Goal: Task Accomplishment & Management: Complete application form

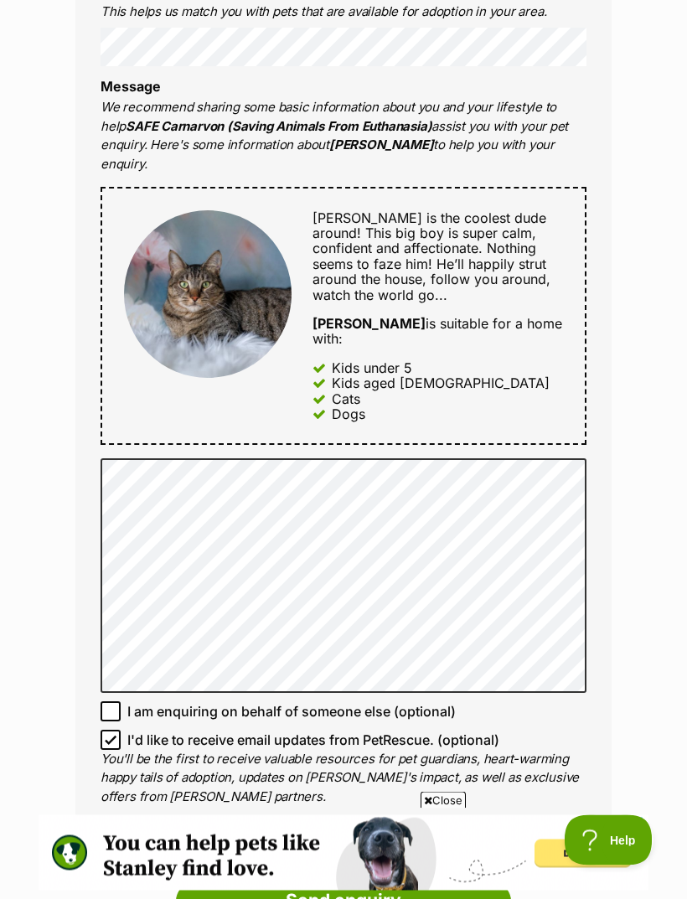
scroll to position [780, 0]
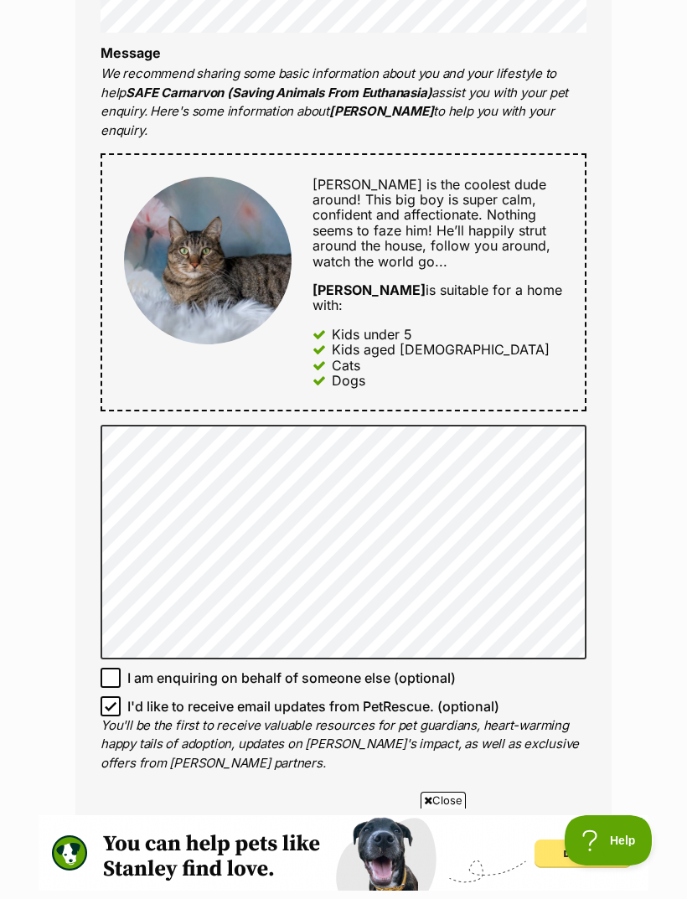
click at [106, 696] on input "I'd like to receive email updates from PetRescue. (optional)" at bounding box center [111, 706] width 20 height 20
checkbox input "false"
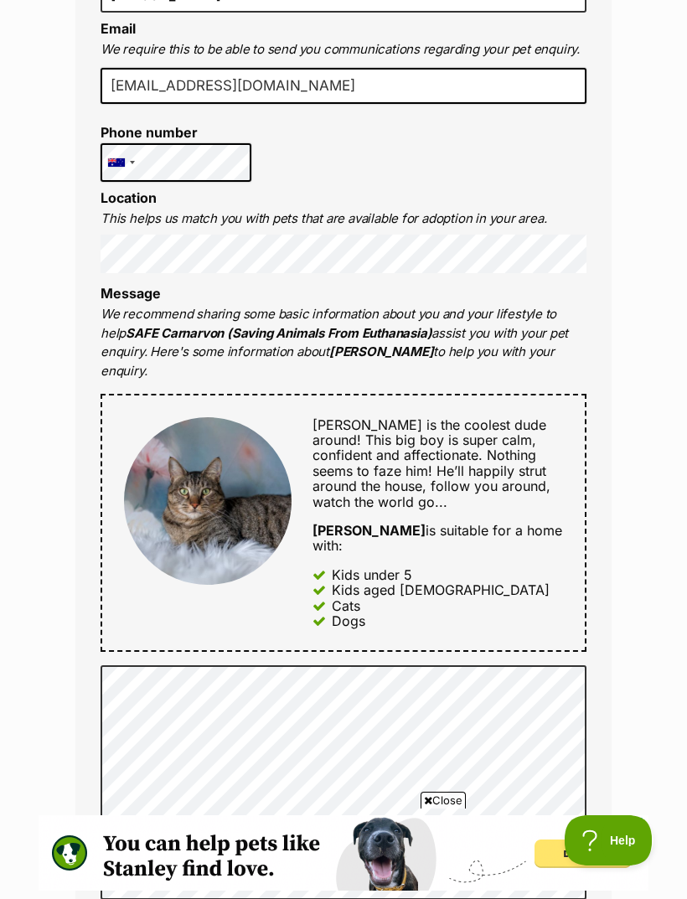
click at [653, 623] on div "Enquire about Marty Want to increase your chances of a successful enquiry? Upda…" at bounding box center [343, 585] width 687 height 1945
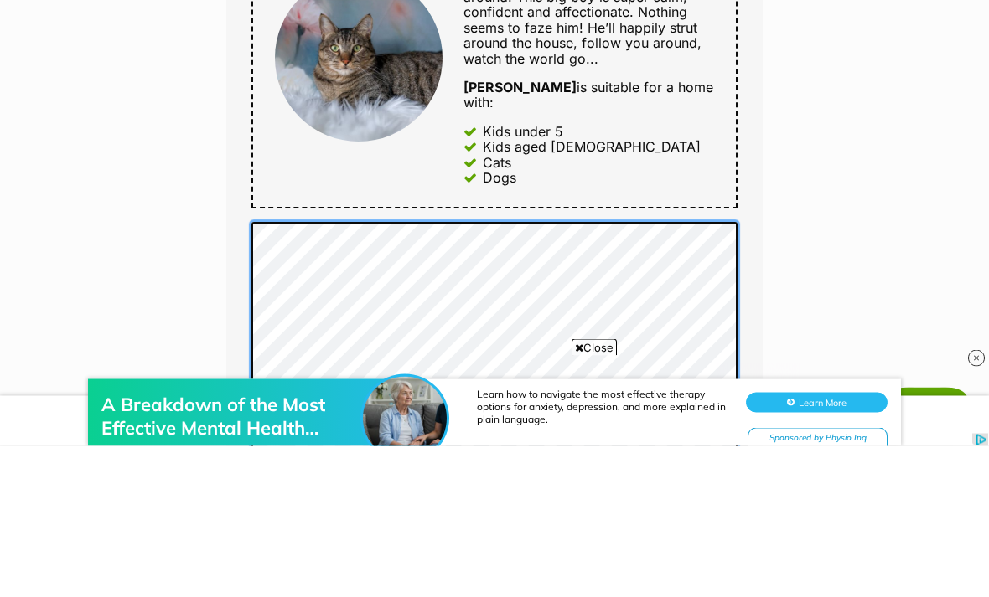
scroll to position [0, 0]
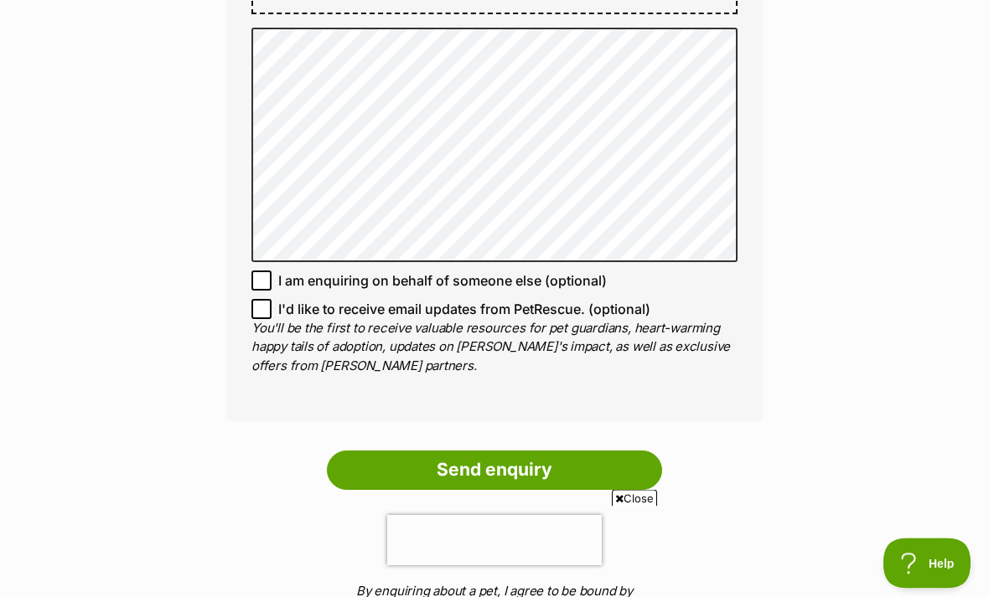
click at [566, 452] on input "Send enquiry" at bounding box center [494, 471] width 335 height 39
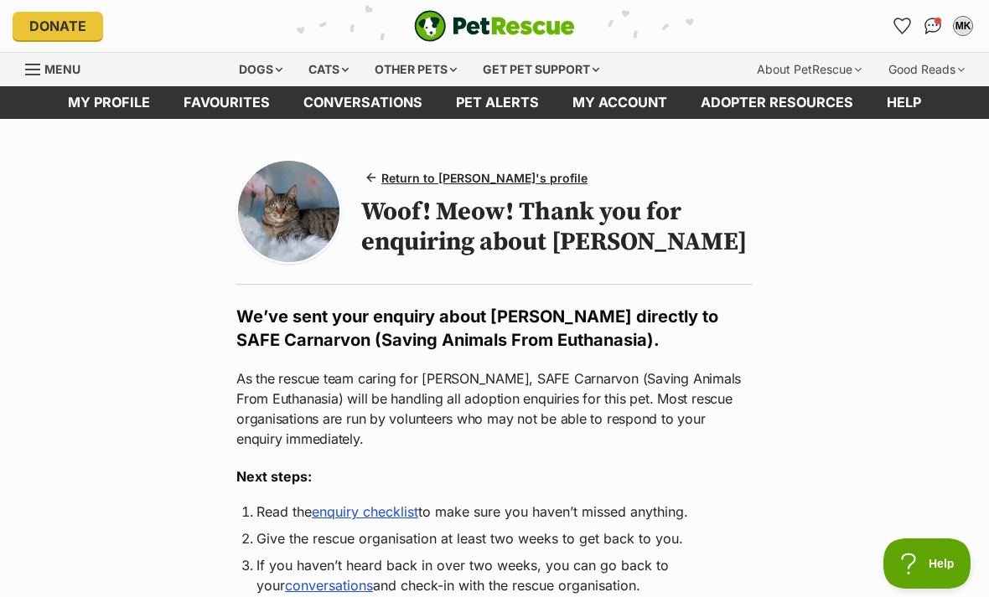
click at [319, 75] on div "Cats" at bounding box center [329, 70] width 64 height 34
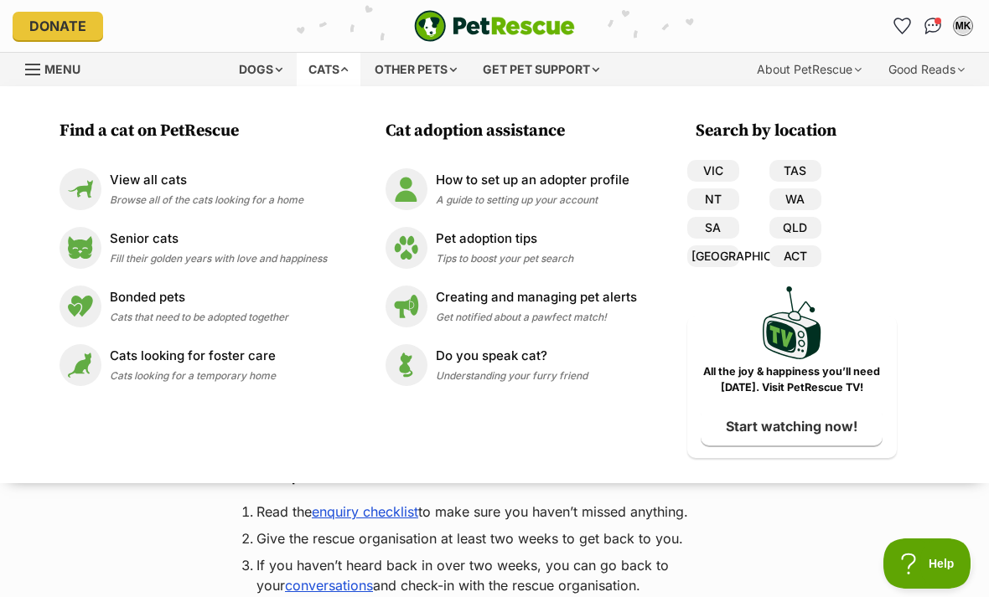
click at [165, 178] on p "View all cats" at bounding box center [207, 180] width 194 height 19
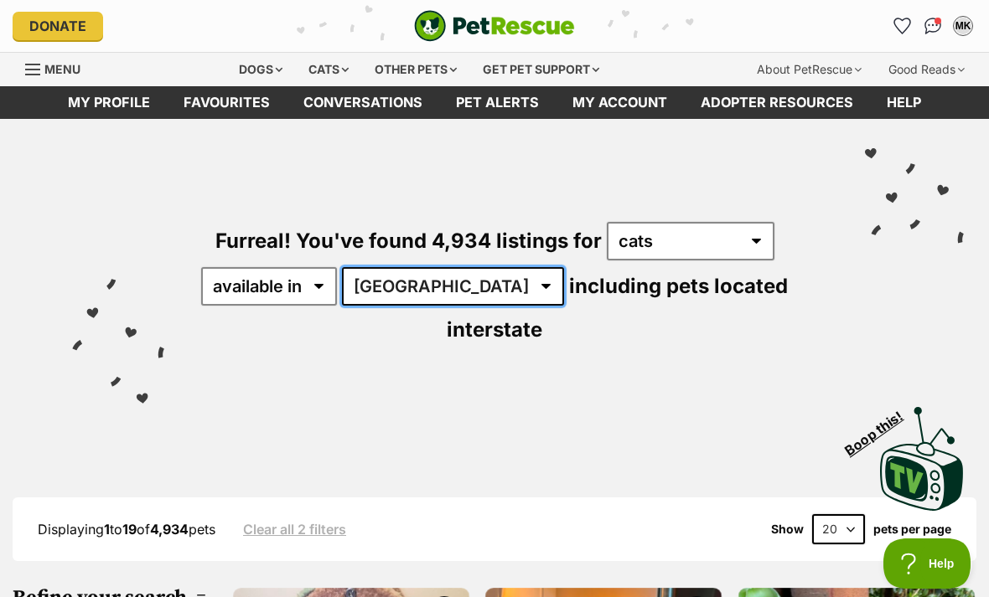
click at [426, 285] on select "Australia ACT NSW NT QLD SA TAS VIC WA" at bounding box center [453, 286] width 222 height 39
select select "WA"
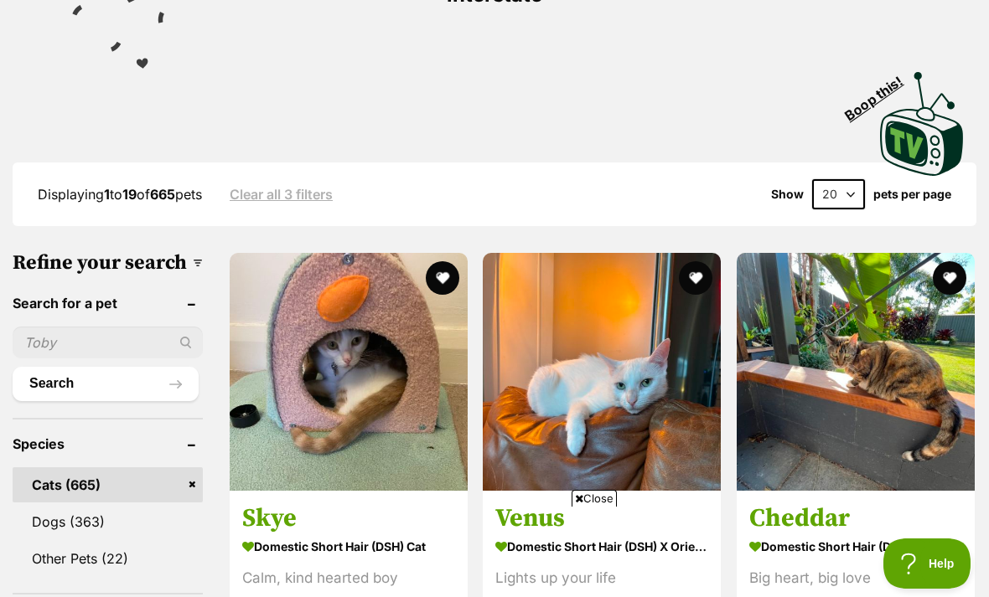
click at [107, 327] on input "text" at bounding box center [108, 343] width 190 height 32
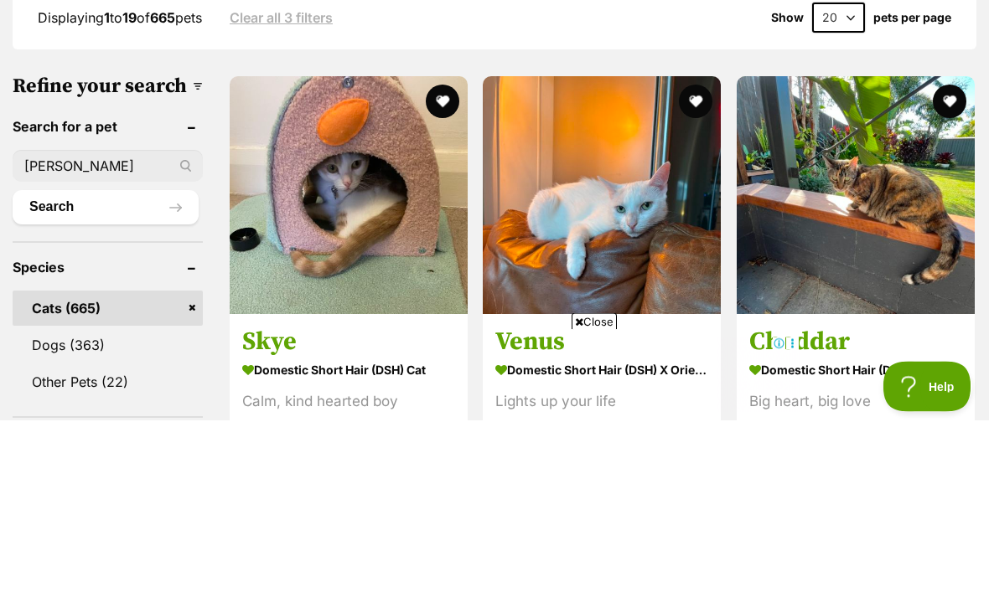
type input "[PERSON_NAME]"
click at [84, 368] on button "Search" at bounding box center [106, 385] width 186 height 34
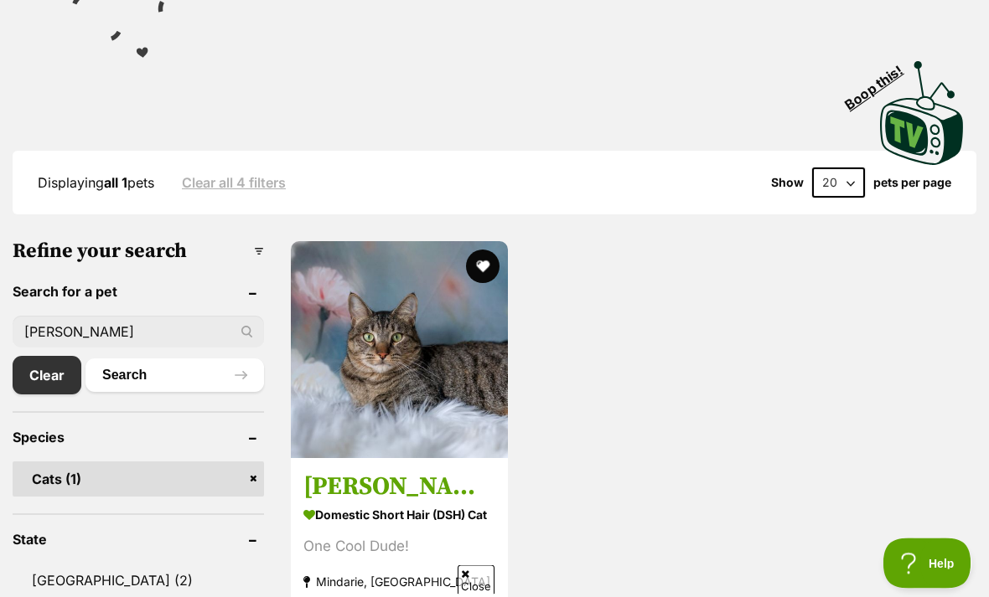
scroll to position [346, 0]
click at [434, 354] on img at bounding box center [399, 349] width 217 height 217
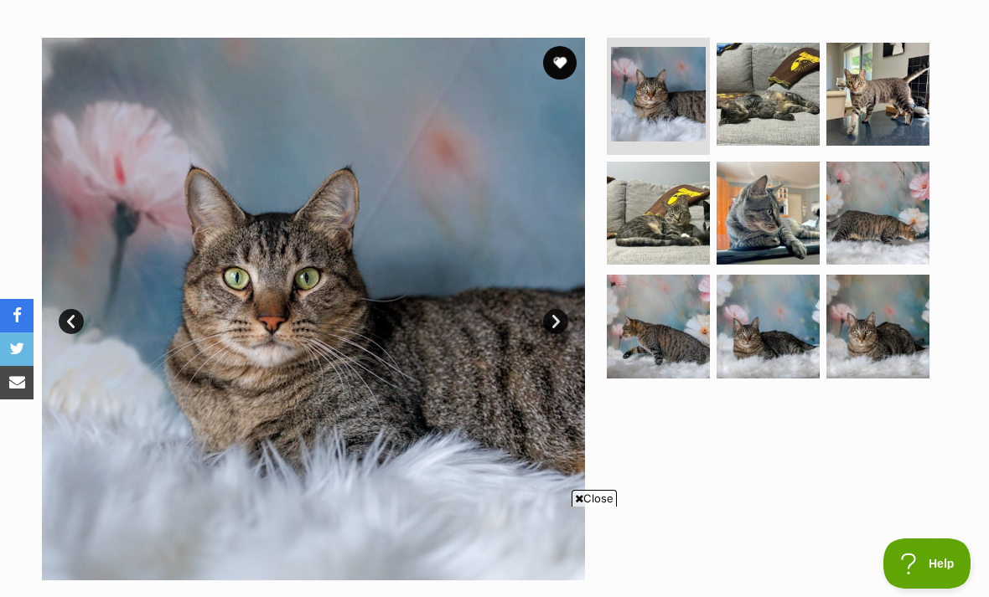
click at [868, 109] on img at bounding box center [877, 94] width 103 height 103
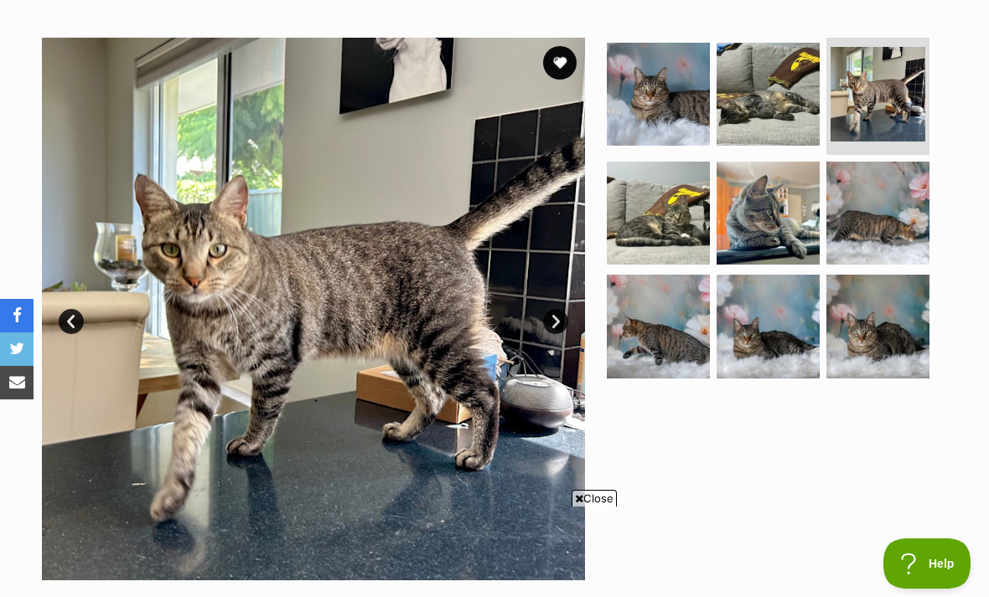
click at [685, 230] on img at bounding box center [658, 213] width 103 height 103
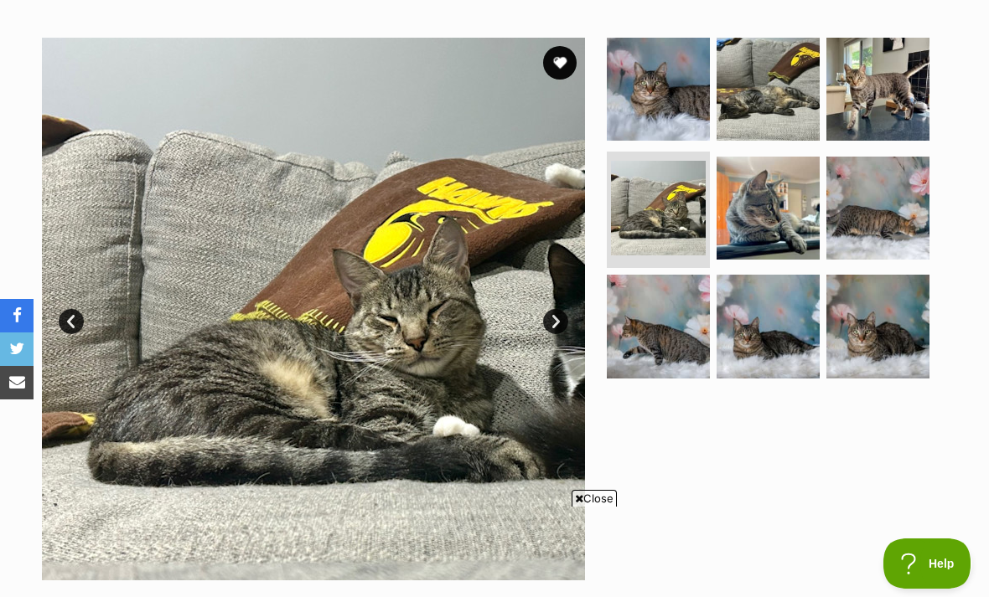
click at [778, 113] on img at bounding box center [767, 89] width 103 height 103
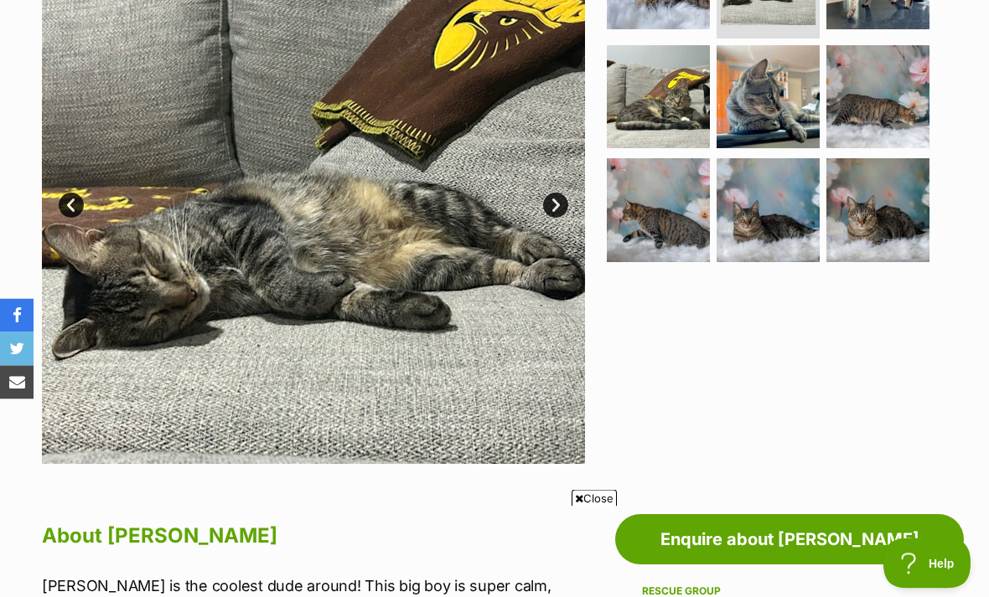
scroll to position [427, 0]
click at [676, 99] on img at bounding box center [658, 96] width 103 height 103
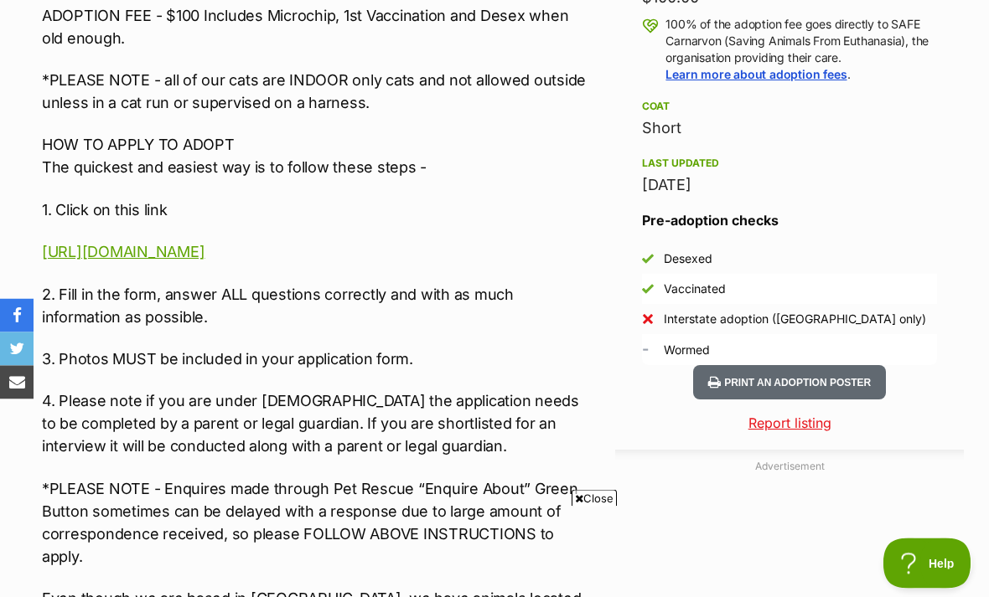
scroll to position [1286, 0]
